Goal: Transaction & Acquisition: Purchase product/service

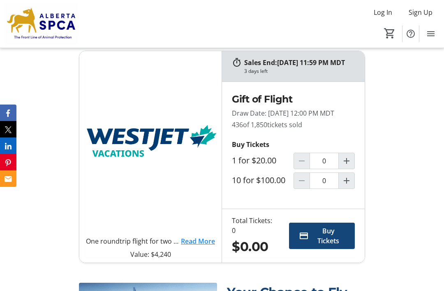
scroll to position [295, 0]
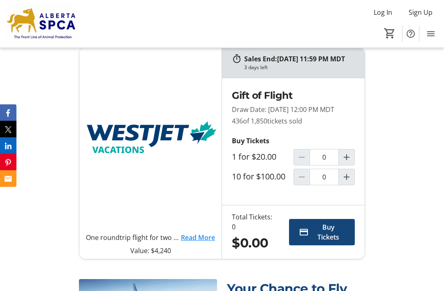
click at [348, 162] on mat-icon "Increment by one" at bounding box center [347, 158] width 10 height 10
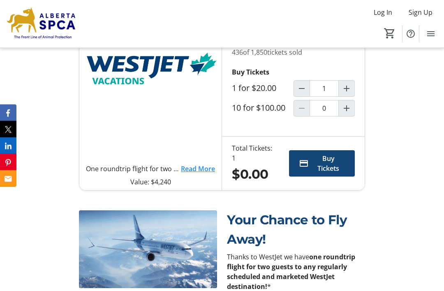
type input "1"
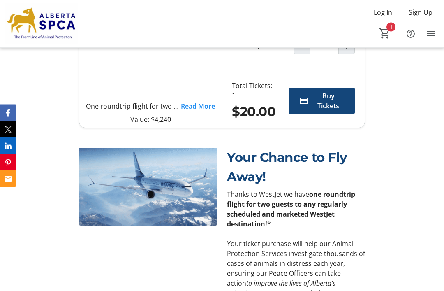
scroll to position [427, 0]
click at [326, 111] on span "Buy Tickets" at bounding box center [328, 101] width 33 height 20
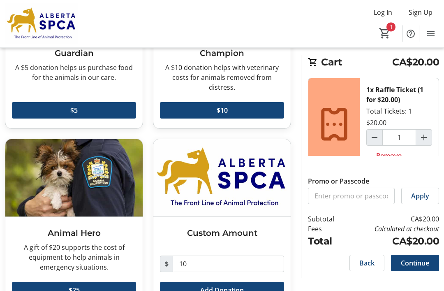
scroll to position [134, 0]
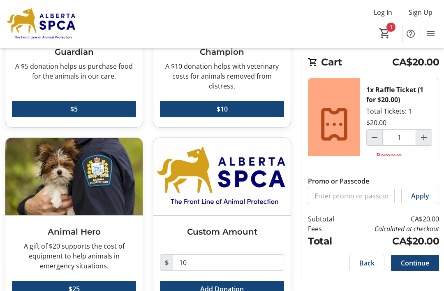
click at [426, 268] on span "Continue" at bounding box center [415, 263] width 28 height 10
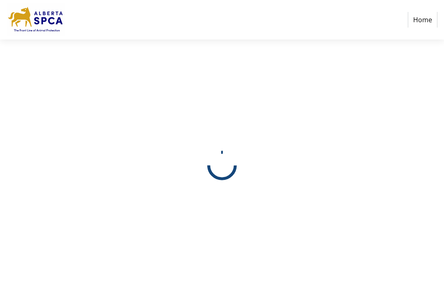
select select "CA"
